Goal: Task Accomplishment & Management: Complete application form

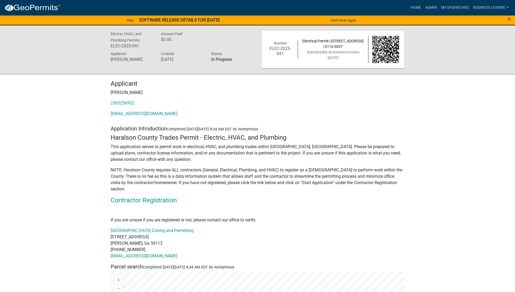
scroll to position [255, 0]
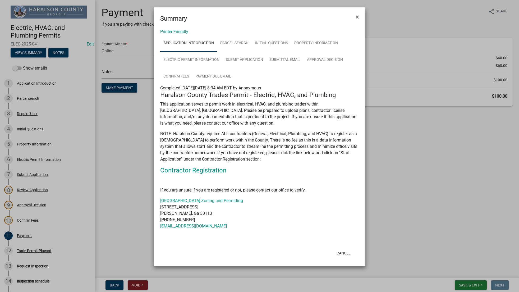
select select "3: 3"
click at [343, 255] on button "Cancel" at bounding box center [344, 253] width 22 height 10
